Goal: Task Accomplishment & Management: Manage account settings

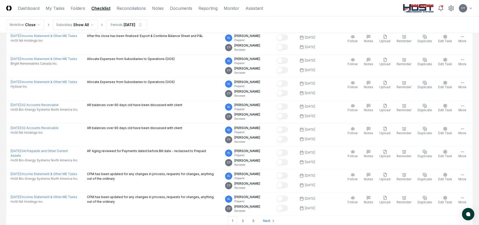
scroll to position [1097, 0]
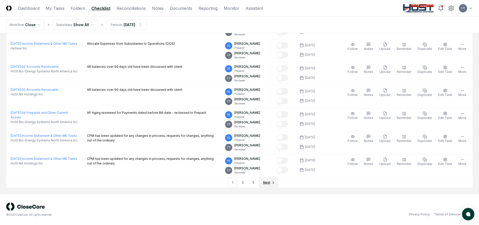
click at [265, 181] on span "Next" at bounding box center [266, 182] width 7 height 5
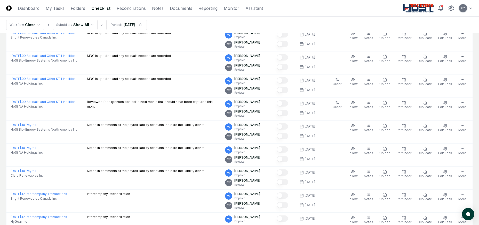
scroll to position [519, 0]
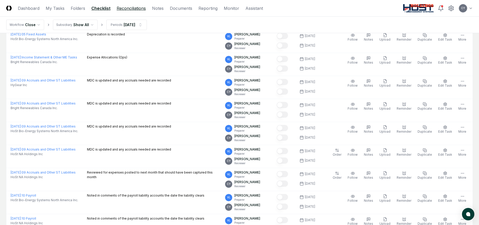
click at [139, 7] on link "Reconciliations" at bounding box center [131, 8] width 29 height 6
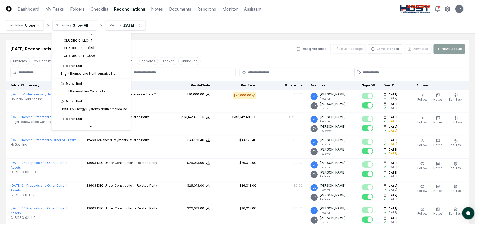
scroll to position [55, 0]
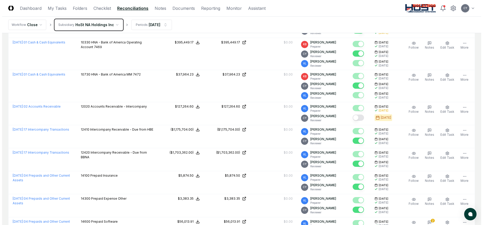
scroll to position [181, 0]
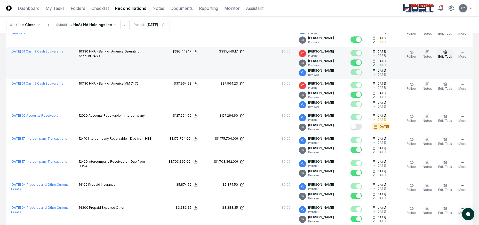
click at [447, 53] on icon "button" at bounding box center [445, 51] width 3 height 3
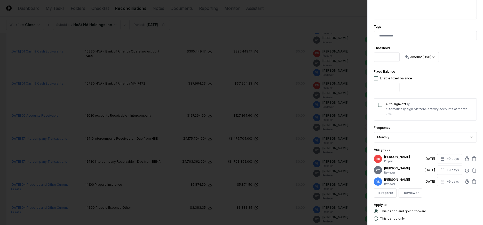
scroll to position [152, 0]
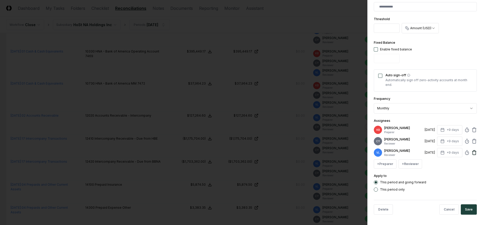
click at [472, 153] on icon at bounding box center [474, 152] width 5 height 5
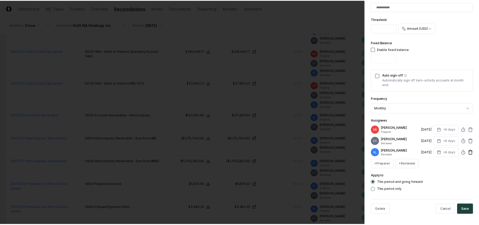
scroll to position [141, 0]
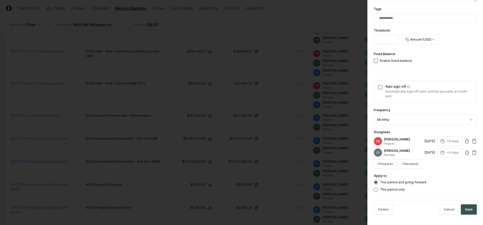
click at [467, 208] on button "Save" at bounding box center [469, 209] width 16 height 10
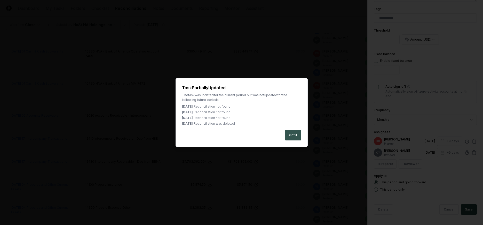
click at [295, 137] on button "Got it" at bounding box center [293, 135] width 16 height 10
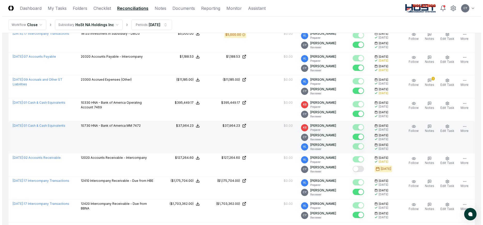
scroll to position [155, 0]
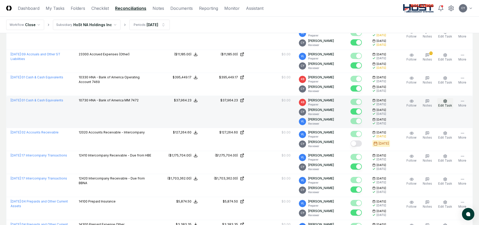
click at [454, 102] on button "Edit Task" at bounding box center [446, 103] width 16 height 11
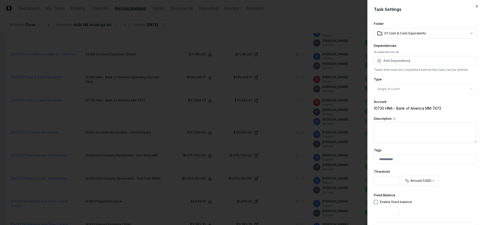
scroll to position [152, 0]
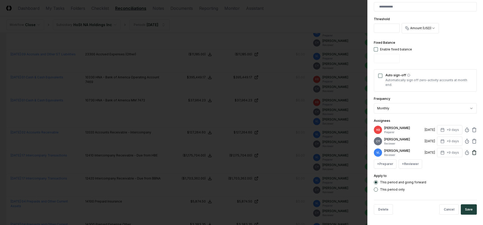
click at [472, 153] on icon at bounding box center [474, 152] width 5 height 5
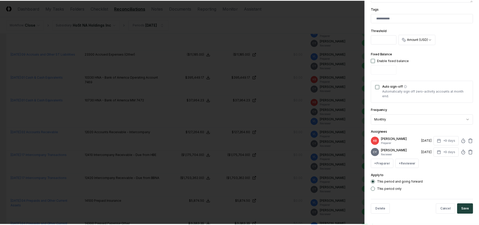
scroll to position [141, 0]
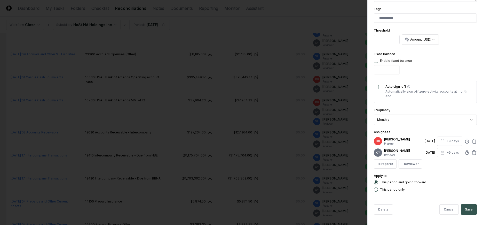
click at [467, 208] on button "Save" at bounding box center [469, 209] width 16 height 10
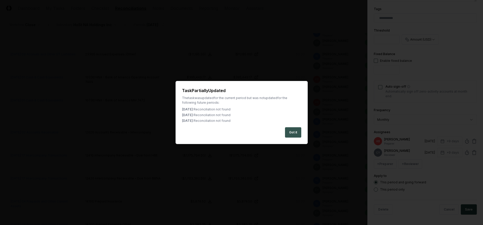
click at [293, 130] on button "Got it" at bounding box center [293, 132] width 16 height 10
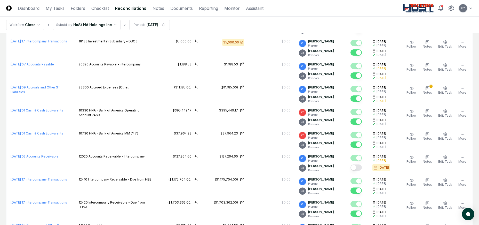
scroll to position [181, 0]
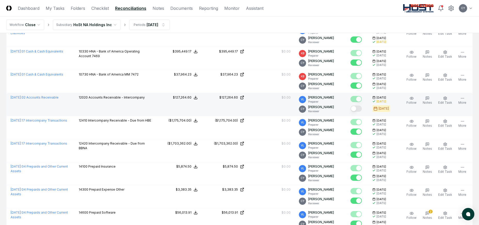
click at [362, 108] on button "Mark complete" at bounding box center [356, 108] width 11 height 6
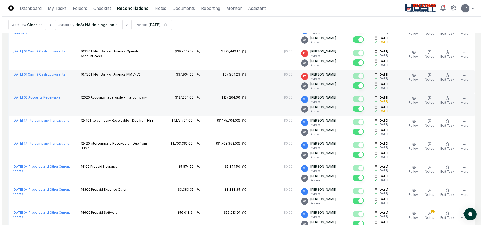
scroll to position [0, 0]
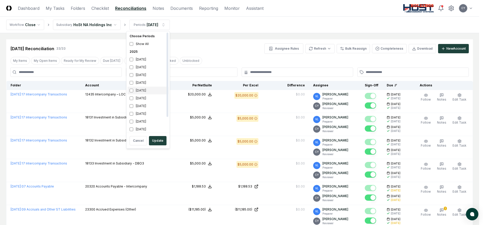
click at [129, 90] on div "[DATE]" at bounding box center [148, 91] width 41 height 8
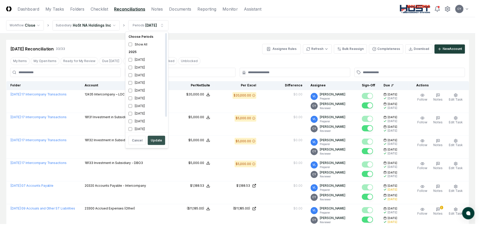
scroll to position [2, 0]
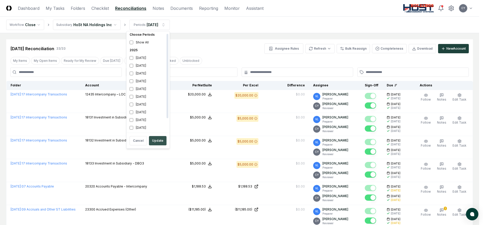
click at [157, 142] on button "Update" at bounding box center [158, 140] width 18 height 9
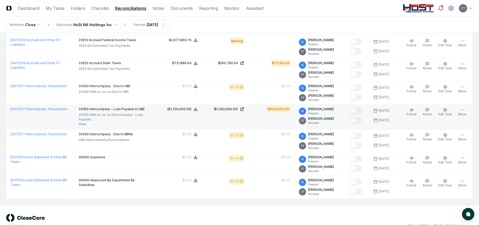
scroll to position [667, 0]
